Goal: Task Accomplishment & Management: Manage account settings

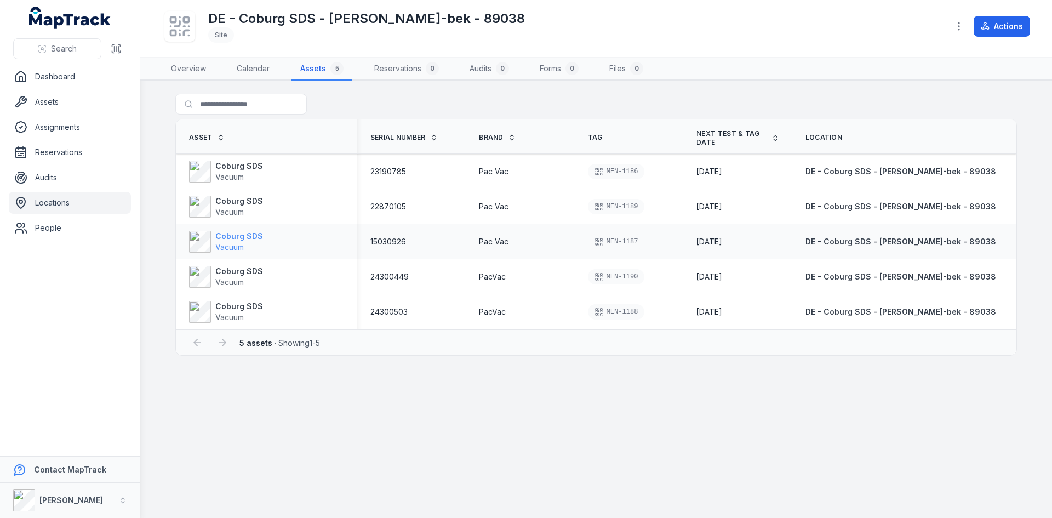
click at [229, 238] on strong "Coburg SDS" at bounding box center [239, 236] width 48 height 11
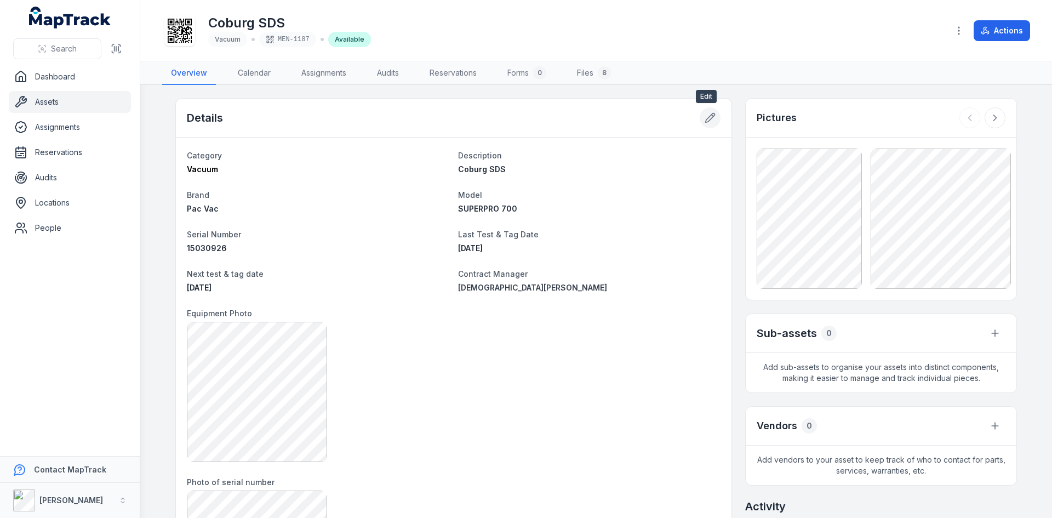
click at [705, 116] on icon at bounding box center [710, 117] width 11 height 11
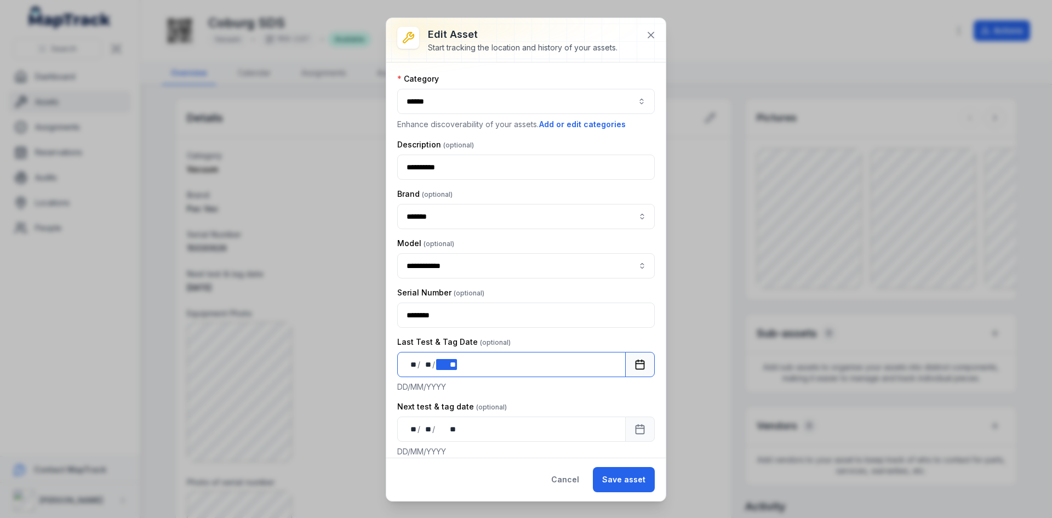
click at [464, 368] on div "** ** / ** ** / **** **" at bounding box center [511, 364] width 229 height 25
click at [625, 478] on button "Save asset" at bounding box center [624, 479] width 62 height 25
